Goal: Book appointment/travel/reservation

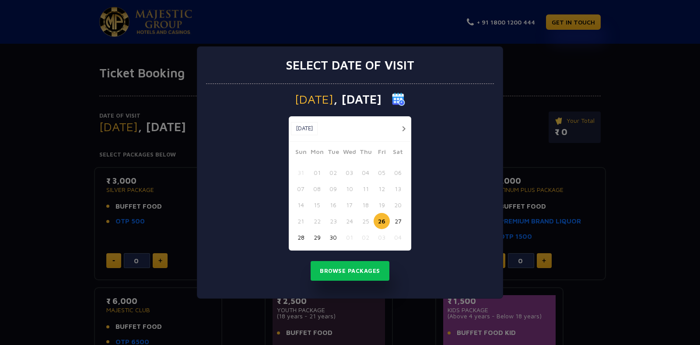
click at [404, 126] on button "button" at bounding box center [403, 128] width 11 height 11
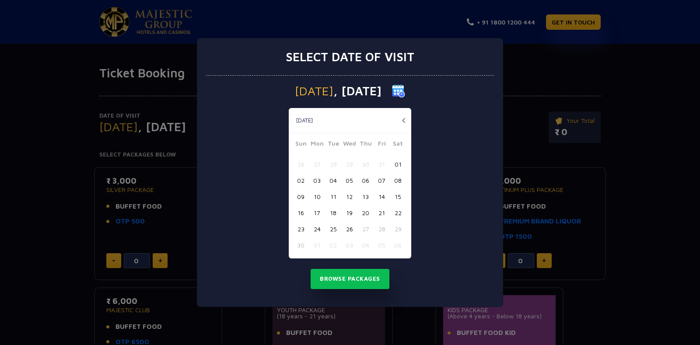
click at [383, 209] on button "21" at bounding box center [382, 213] width 16 height 16
click at [359, 280] on button "Browse Packages" at bounding box center [350, 279] width 79 height 20
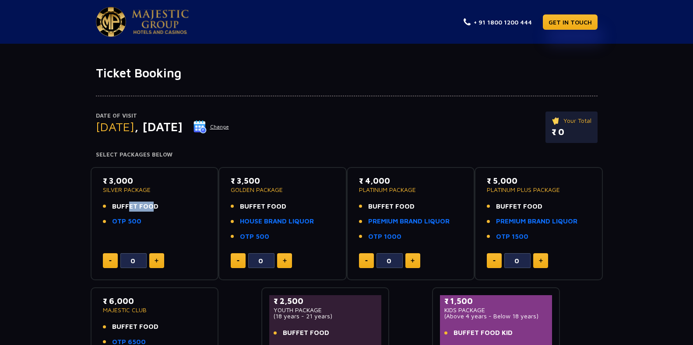
drag, startPoint x: 125, startPoint y: 203, endPoint x: 147, endPoint y: 205, distance: 22.4
click at [147, 205] on span "BUFFET FOOD" at bounding box center [135, 207] width 46 height 10
click at [290, 223] on link "HOUSE BRAND LIQUOR" at bounding box center [277, 222] width 74 height 10
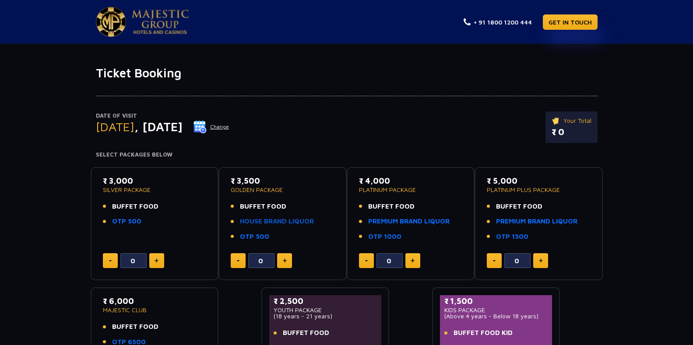
click at [269, 224] on link "HOUSE BRAND LIQUOR" at bounding box center [277, 222] width 74 height 10
